Goal: Information Seeking & Learning: Learn about a topic

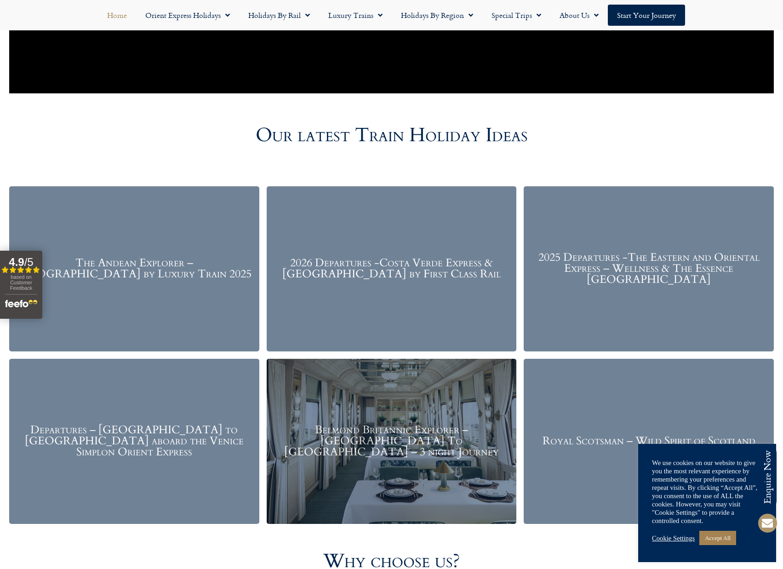
scroll to position [1150, 0]
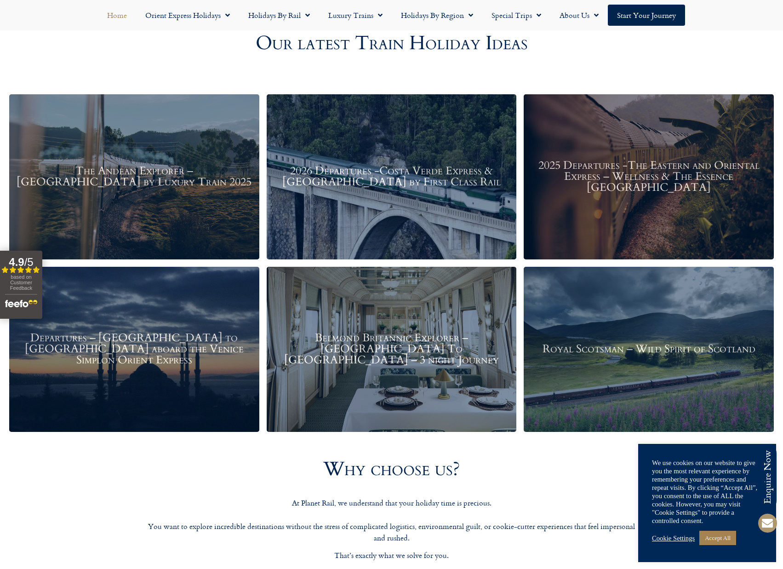
click at [110, 171] on h3 "The Andean Explorer – Peru by Luxury Train 2025" at bounding box center [134, 177] width 241 height 22
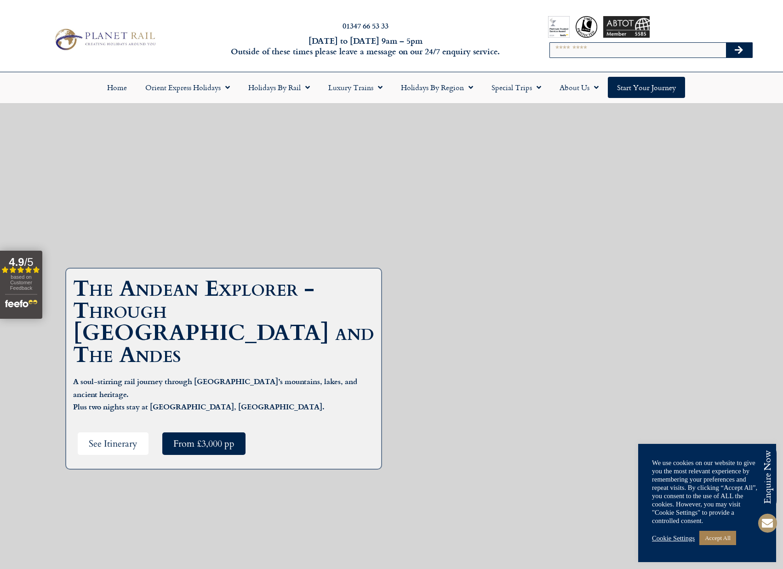
click at [120, 438] on span "See Itinerary" at bounding box center [113, 443] width 49 height 11
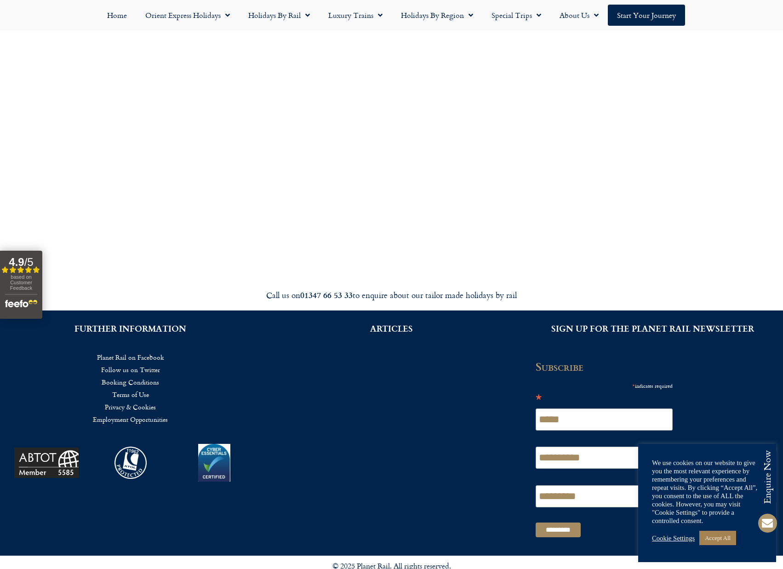
scroll to position [3241, 0]
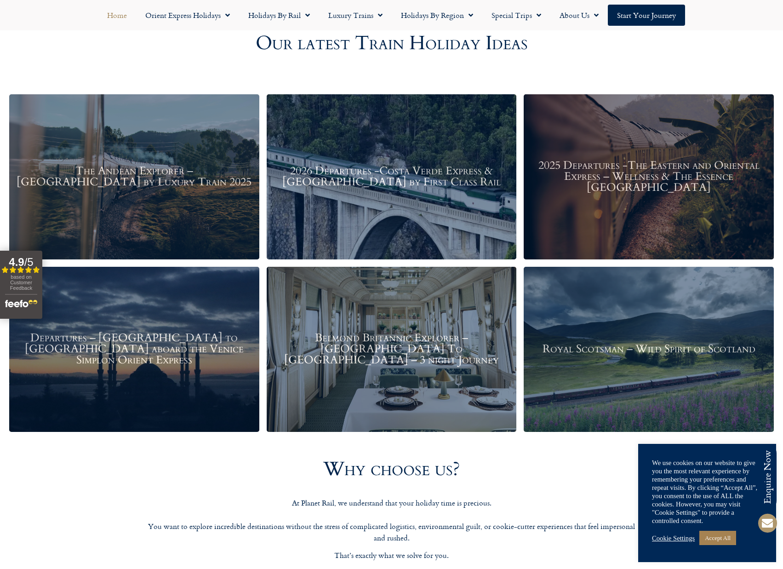
click at [672, 215] on div "2025 Departures -The Eastern and Oriental Express – Wellness & The Essence Mala…" at bounding box center [649, 176] width 250 height 165
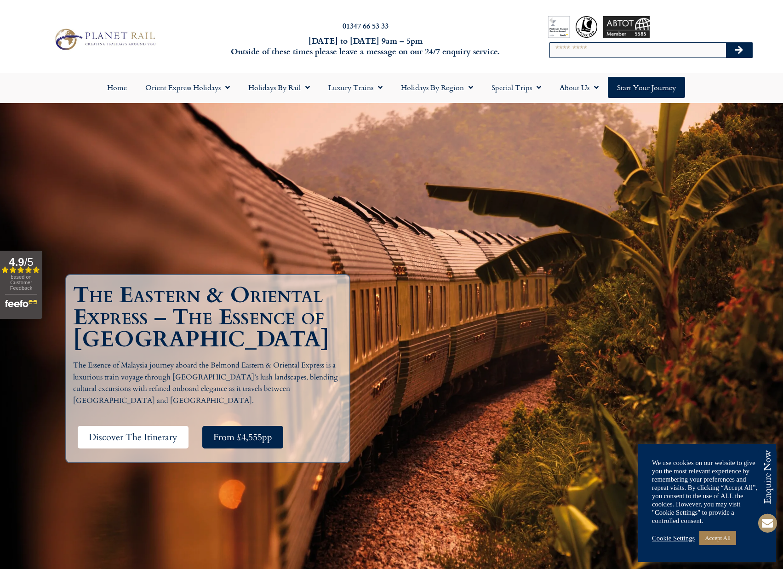
click at [126, 435] on span "Discover The Itinerary" at bounding box center [133, 436] width 89 height 11
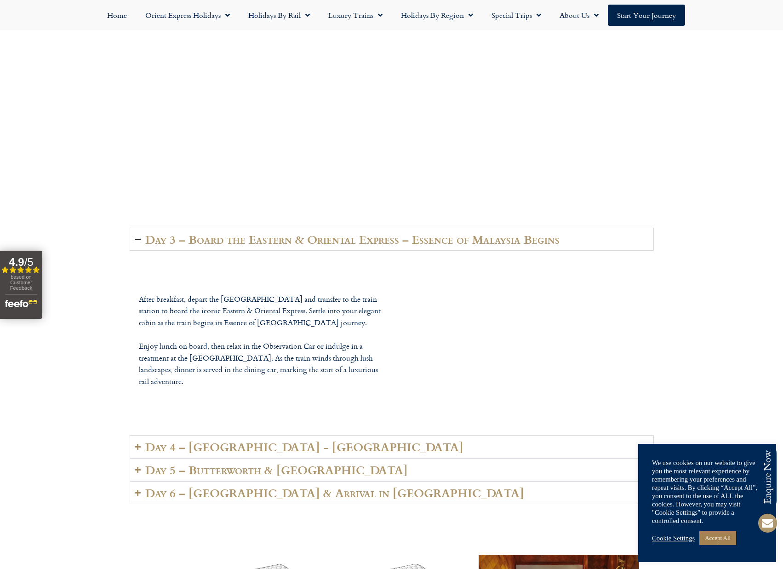
scroll to position [2282, 0]
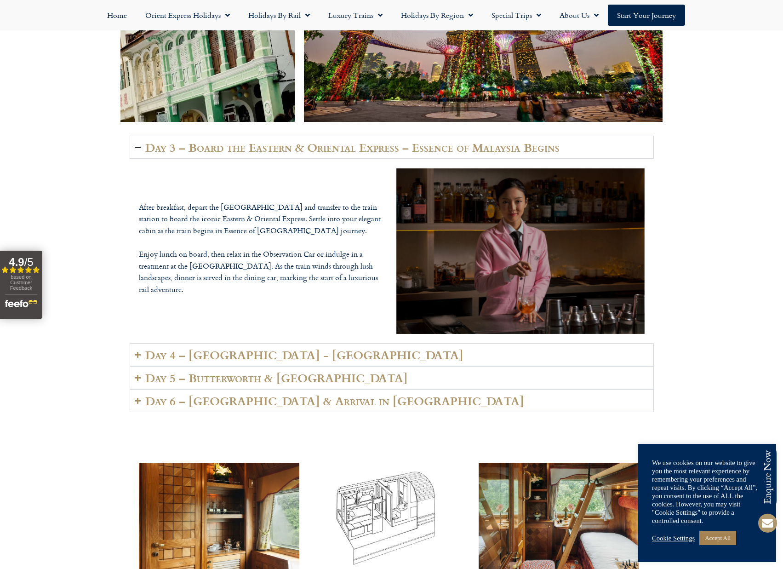
click at [137, 351] on icon "Accordion. Open links with Enter or Space, close with Escape, and navigate with…" at bounding box center [138, 354] width 6 height 7
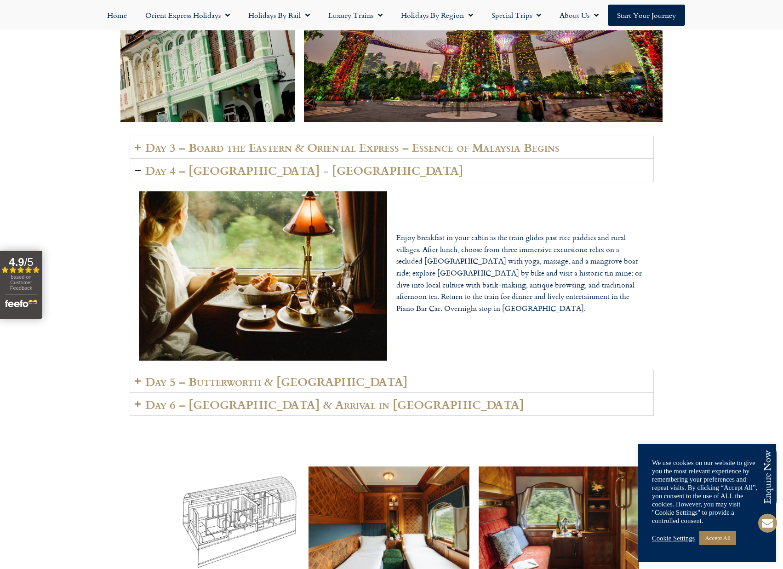
click at [137, 378] on icon "Accordion. Open links with Enter or Space, close with Escape, and navigate with…" at bounding box center [138, 381] width 6 height 7
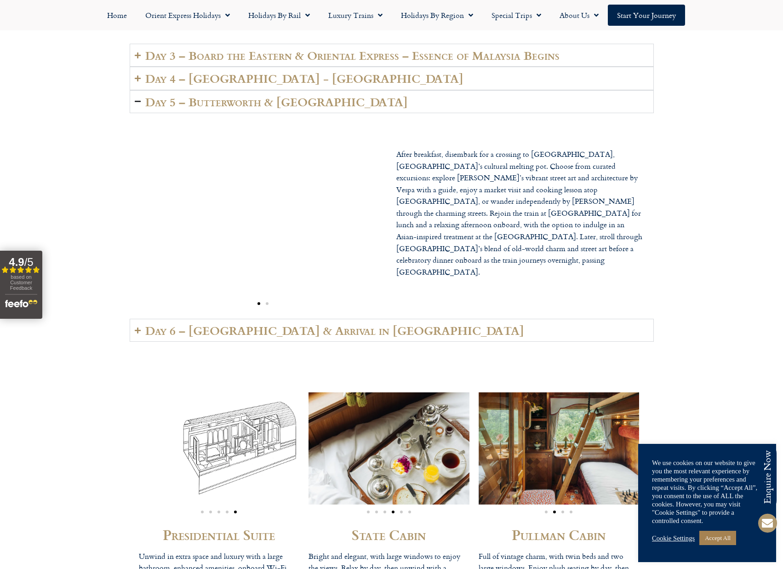
scroll to position [2466, 0]
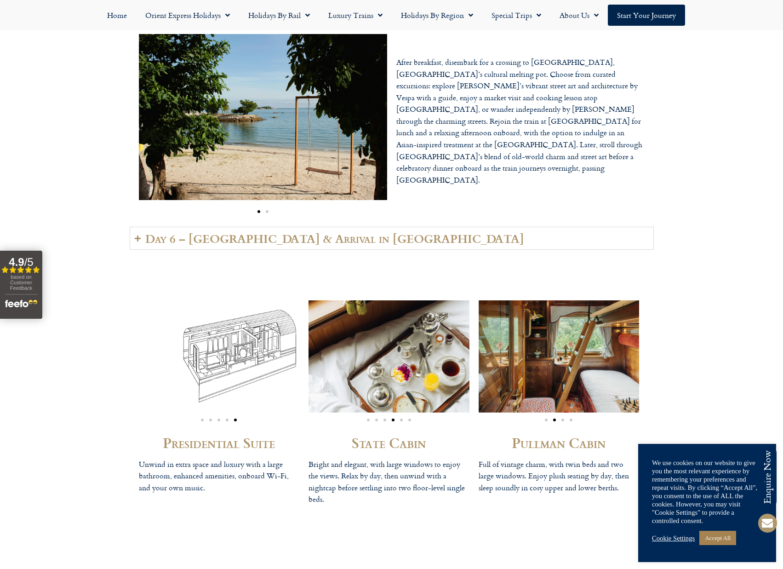
click at [137, 235] on icon "Accordion. Open links with Enter or Space, close with Escape, and navigate with…" at bounding box center [138, 238] width 6 height 7
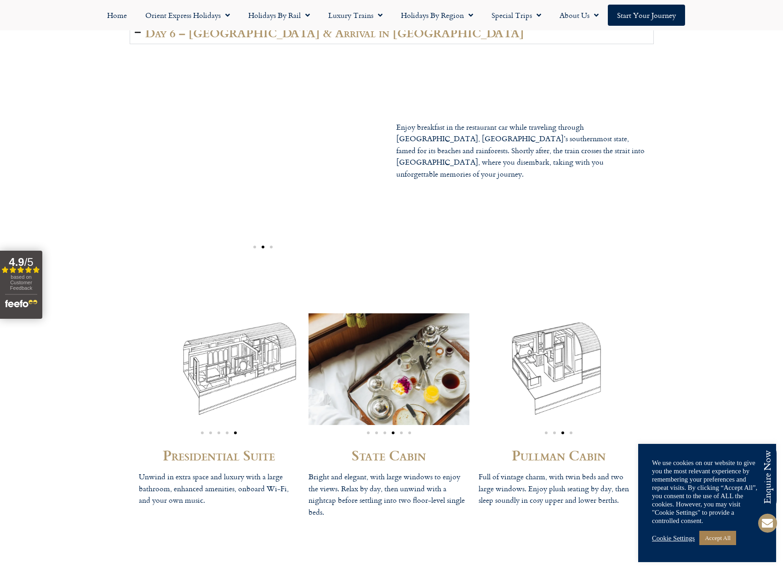
click at [223, 362] on img "5 / 5" at bounding box center [219, 369] width 161 height 112
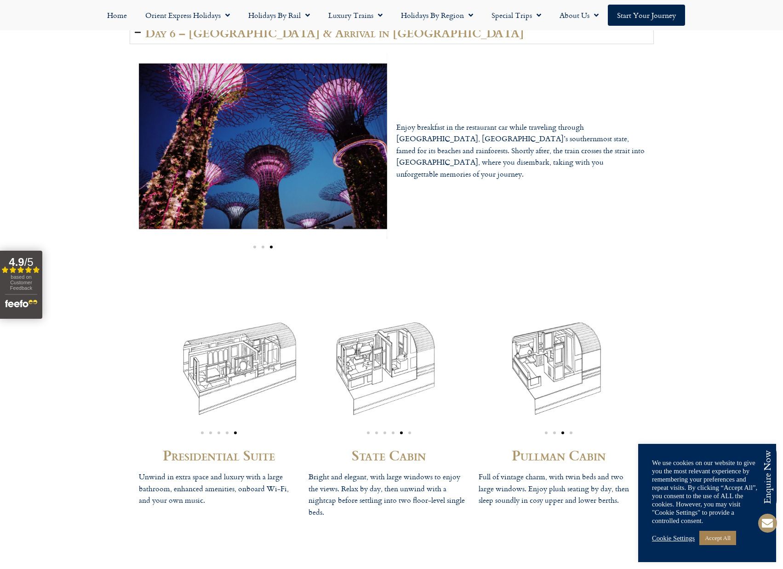
click at [227, 431] on span "Go to slide 4" at bounding box center [227, 432] width 3 height 3
click at [218, 426] on div "Image Carousel" at bounding box center [219, 431] width 161 height 11
click at [218, 431] on span "Go to slide 3" at bounding box center [219, 432] width 3 height 3
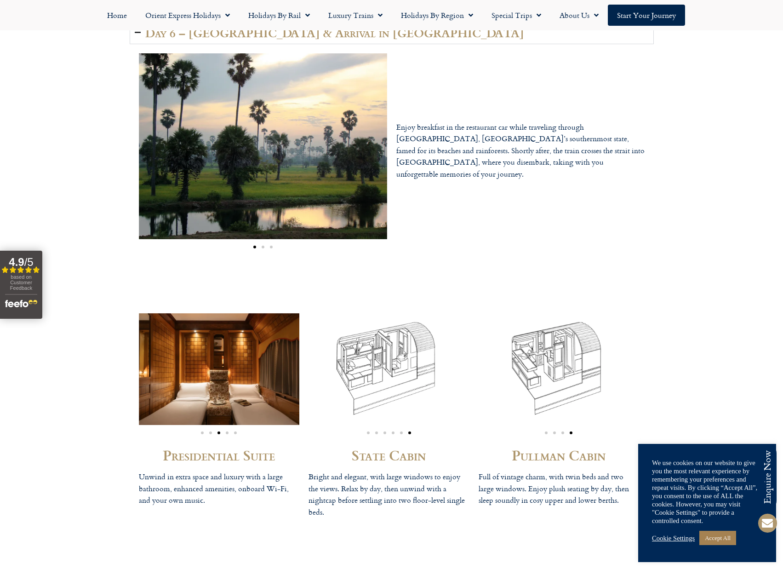
click at [211, 431] on span "Go to slide 2" at bounding box center [210, 432] width 3 height 3
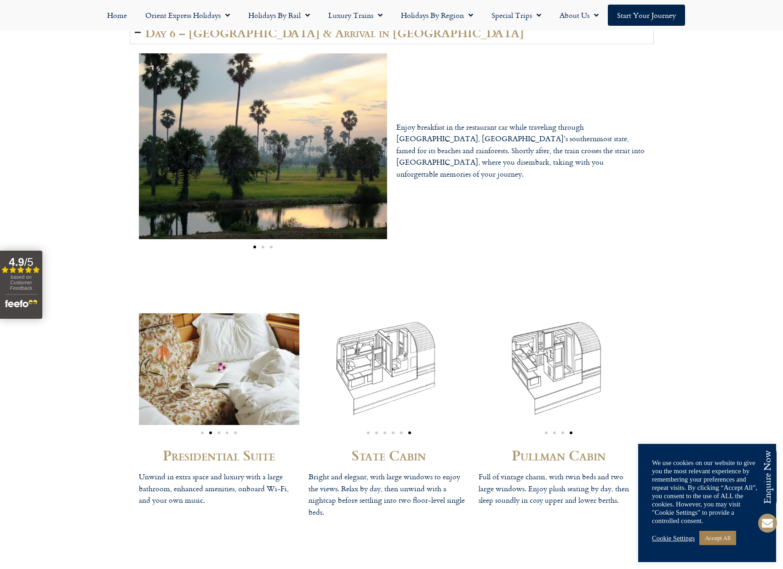
click at [200, 426] on div "Image Carousel" at bounding box center [219, 431] width 161 height 11
click at [202, 431] on span "Go to slide 1" at bounding box center [202, 432] width 3 height 3
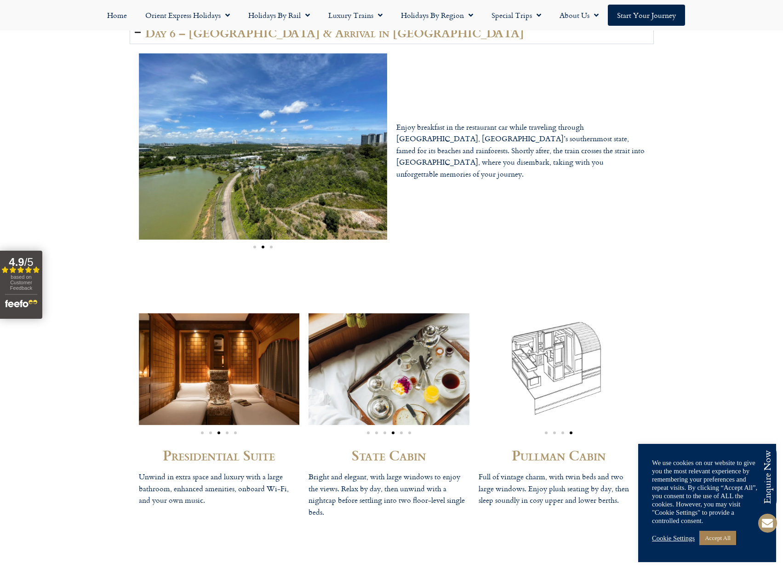
click at [546, 431] on span "Go to slide 1" at bounding box center [546, 432] width 3 height 3
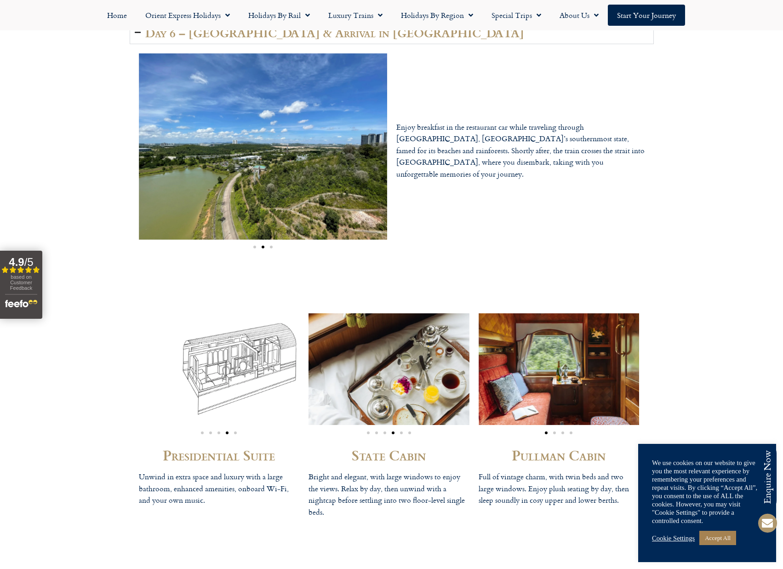
click at [553, 426] on div "Image Carousel" at bounding box center [559, 431] width 161 height 11
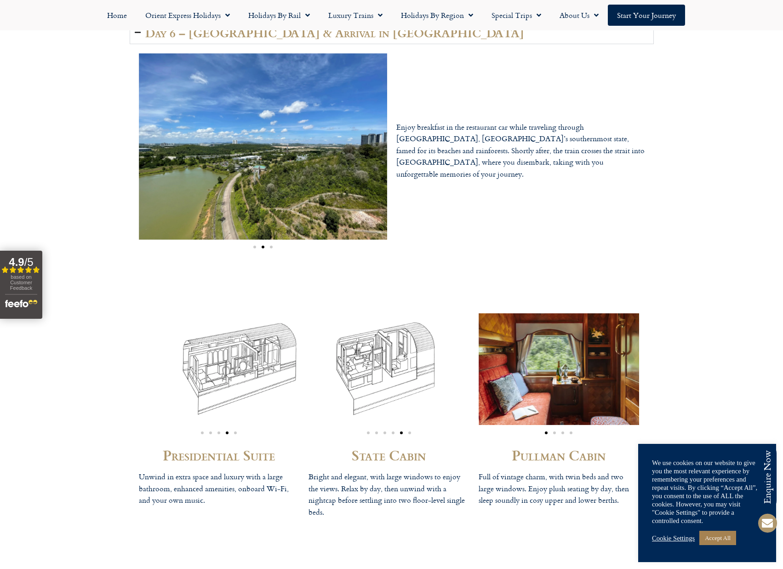
click at [554, 431] on span "Go to slide 2" at bounding box center [554, 432] width 3 height 3
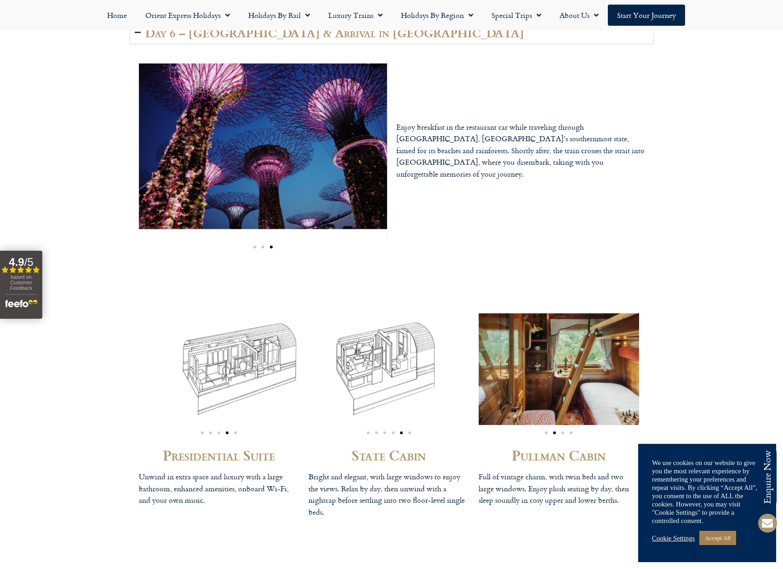
click at [564, 431] on span "Go to slide 3" at bounding box center [562, 432] width 3 height 3
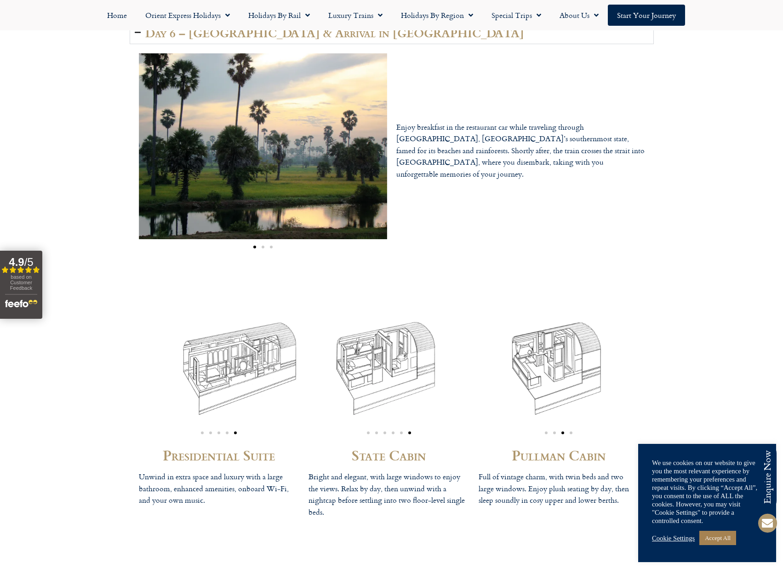
click at [571, 431] on span "Go to slide 4" at bounding box center [571, 432] width 3 height 3
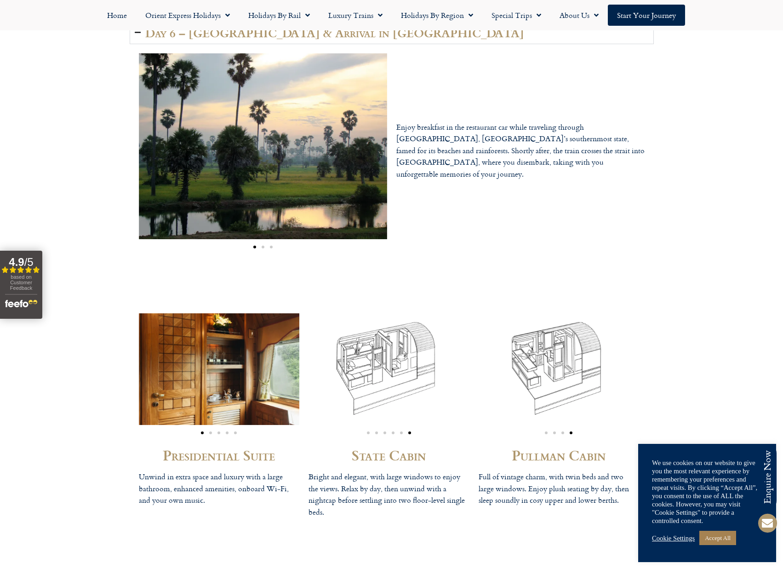
click at [562, 431] on span "Go to slide 3" at bounding box center [562, 432] width 3 height 3
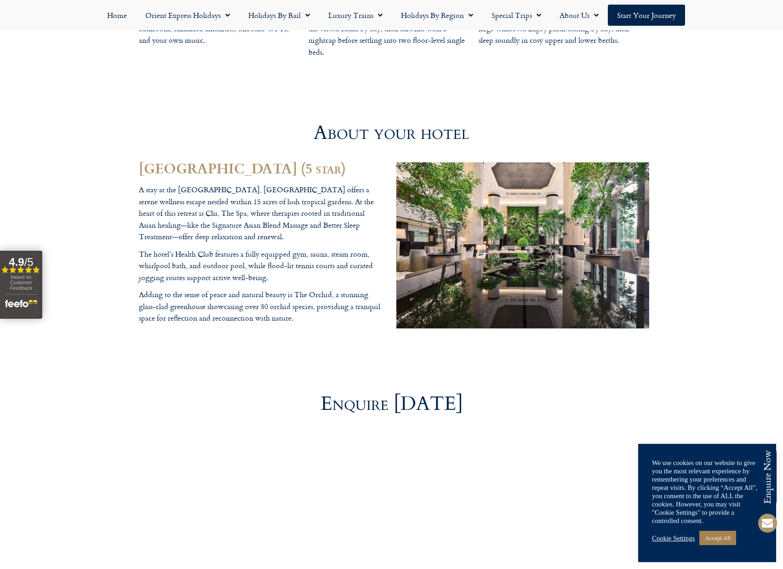
scroll to position [2972, 0]
